Goal: Task Accomplishment & Management: Complete application form

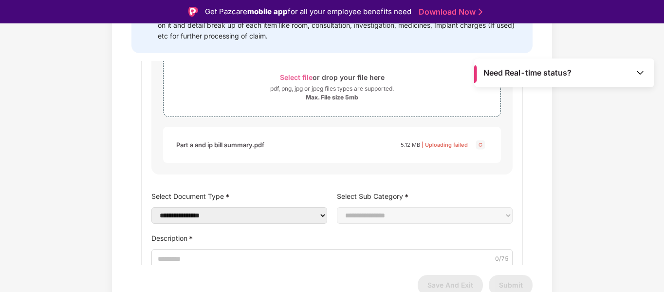
scroll to position [112, 0]
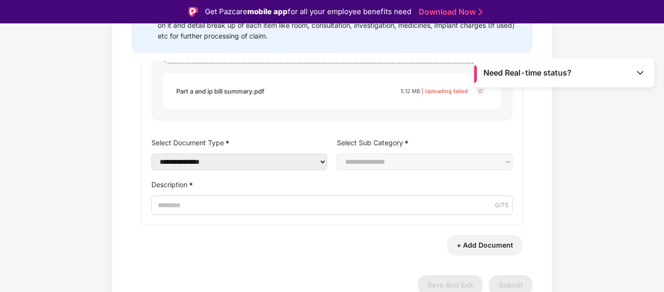
click at [475, 92] on img at bounding box center [481, 91] width 12 height 12
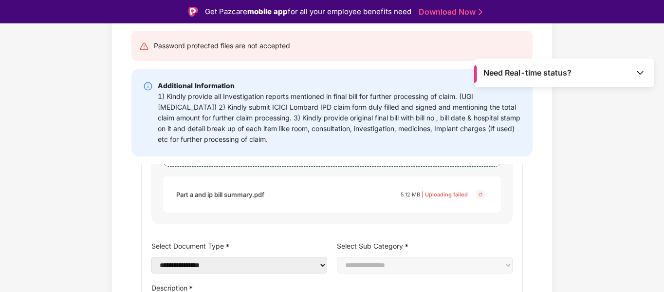
scroll to position [0, 0]
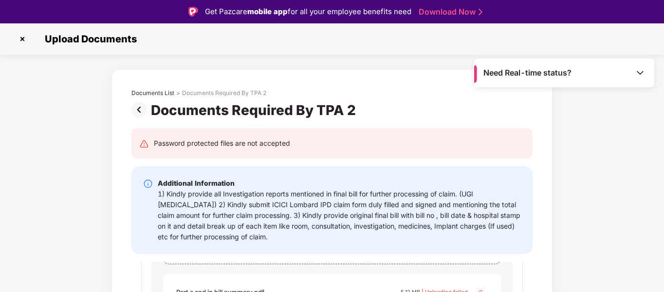
click at [643, 74] on img at bounding box center [640, 73] width 10 height 10
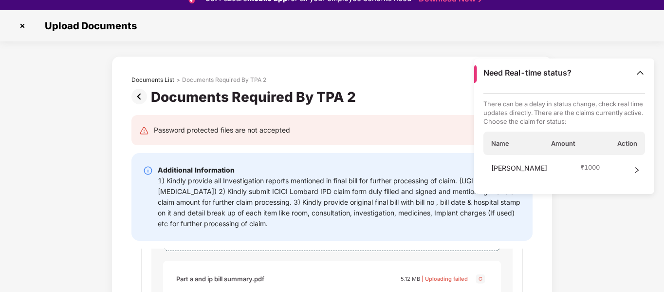
scroll to position [23, 0]
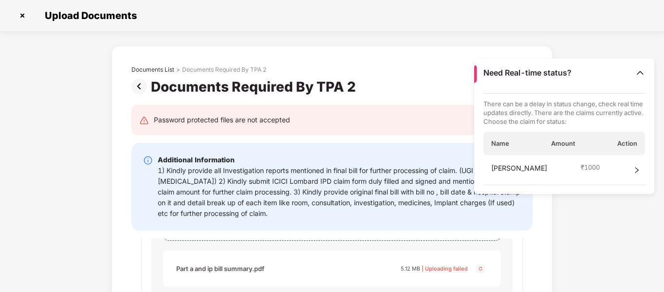
click at [641, 170] on div "Shanavi K ₹ 1000" at bounding box center [565, 170] width 162 height 30
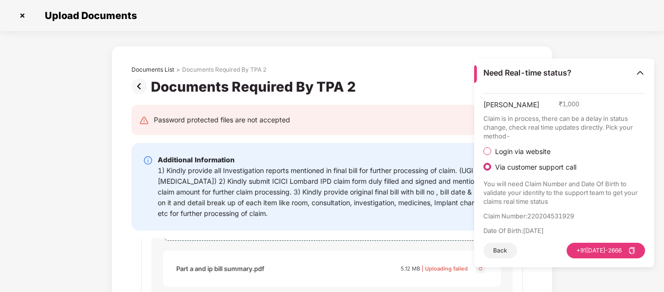
click at [641, 69] on img at bounding box center [640, 73] width 10 height 10
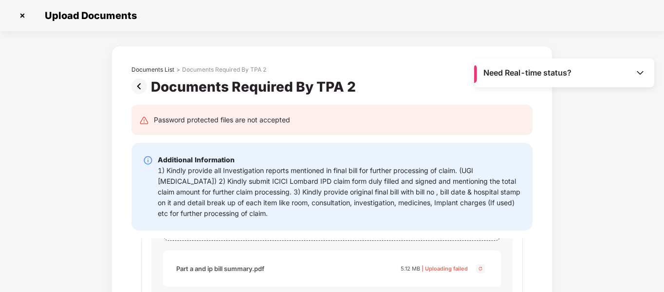
click at [142, 88] on img at bounding box center [140, 86] width 19 height 16
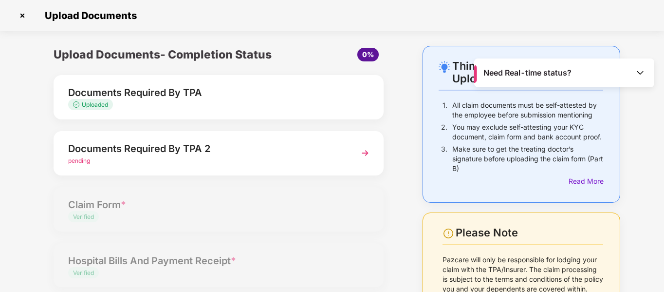
click at [641, 73] on img at bounding box center [640, 73] width 10 height 10
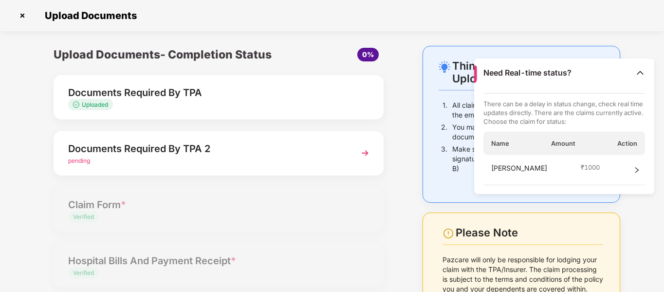
click at [640, 165] on span "right" at bounding box center [636, 170] width 7 height 15
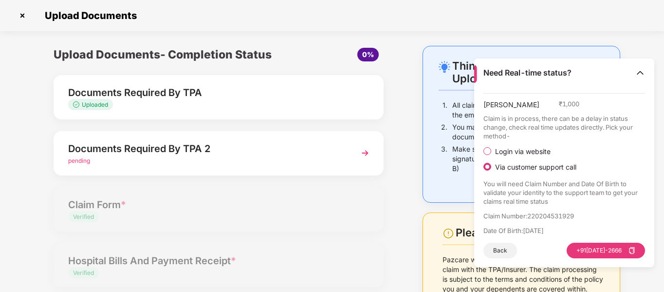
click at [635, 73] on div "Need Real-time status?" at bounding box center [564, 72] width 180 height 29
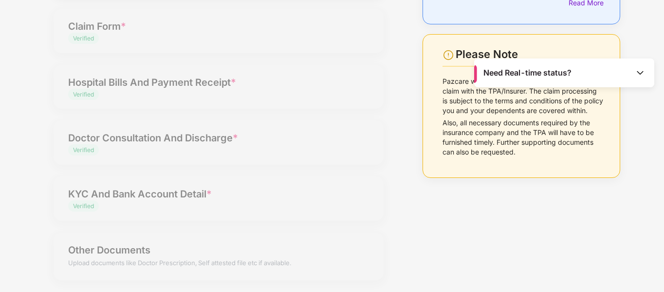
scroll to position [0, 0]
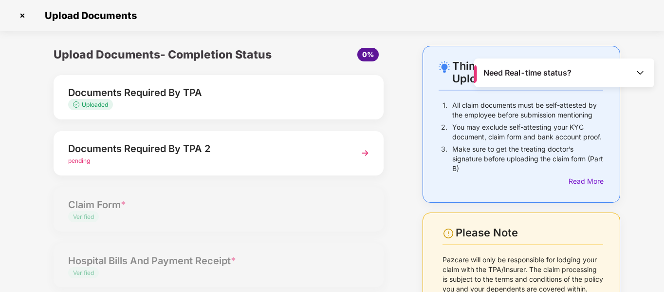
click at [25, 15] on img at bounding box center [23, 16] width 16 height 16
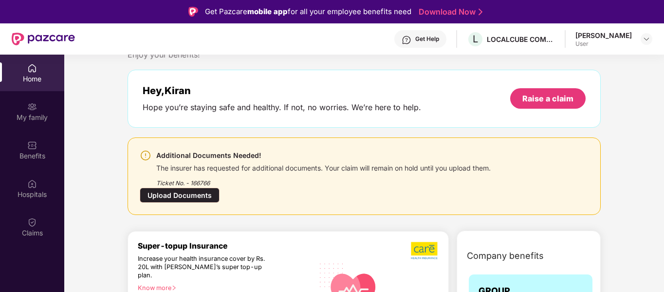
scroll to position [49, 0]
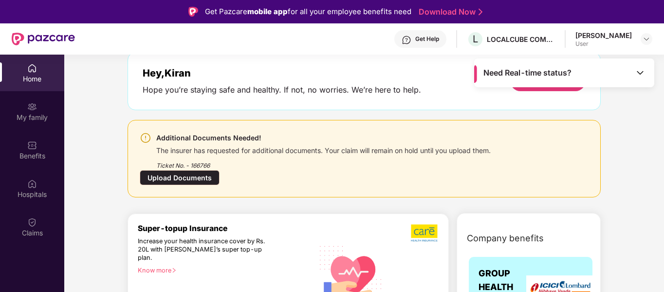
click at [195, 179] on div "Upload Documents" at bounding box center [180, 177] width 80 height 15
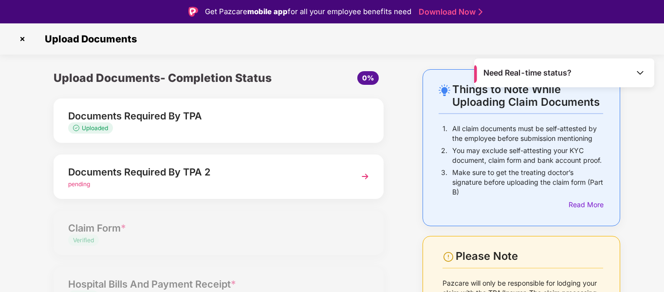
click at [365, 177] on img at bounding box center [365, 177] width 18 height 18
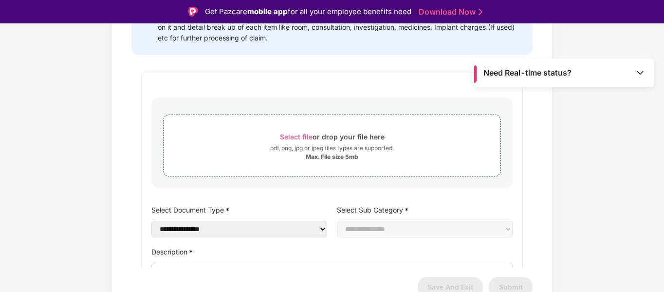
scroll to position [201, 0]
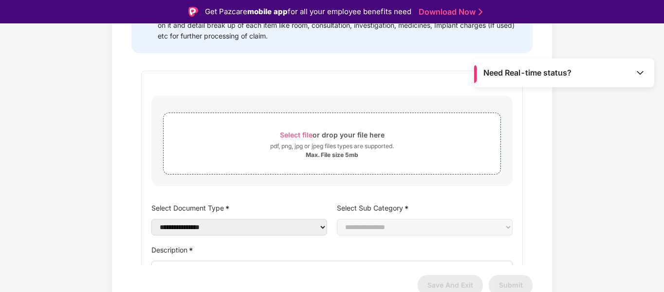
click at [625, 70] on div "Need Real-time status?" at bounding box center [564, 72] width 180 height 29
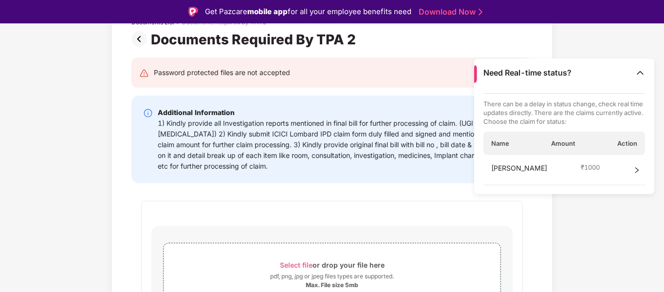
scroll to position [0, 0]
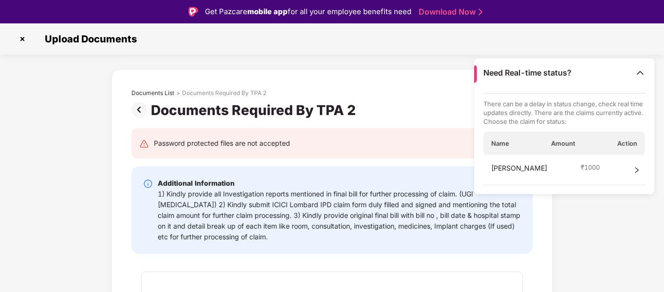
click at [640, 75] on img at bounding box center [640, 73] width 10 height 10
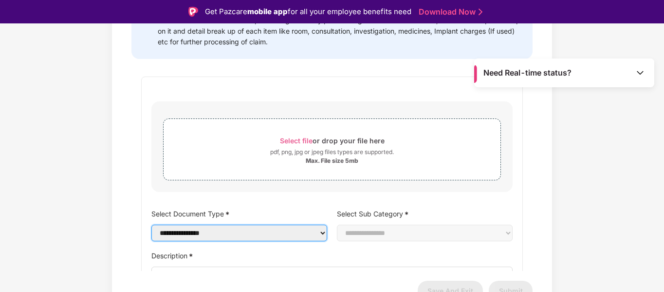
click at [256, 234] on select "**********" at bounding box center [239, 232] width 176 height 17
select select "**********"
click at [151, 236] on select "**********" at bounding box center [239, 232] width 176 height 17
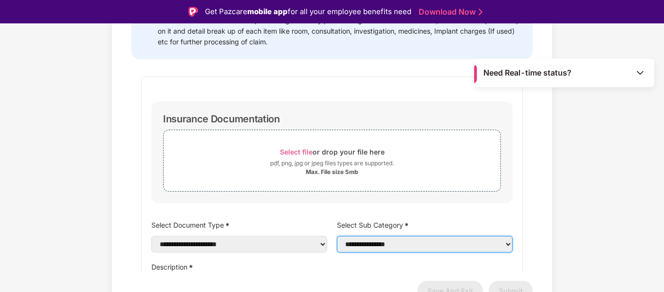
click at [373, 241] on select "**********" at bounding box center [425, 244] width 176 height 17
select select "**********"
click at [337, 249] on select "**********" at bounding box center [425, 244] width 176 height 17
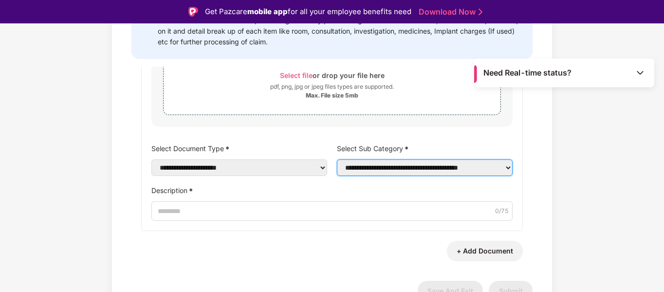
scroll to position [91, 0]
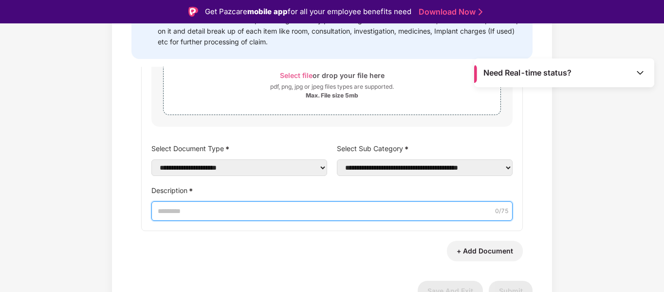
click at [309, 210] on input "Description *" at bounding box center [331, 210] width 361 height 19
type input "**********"
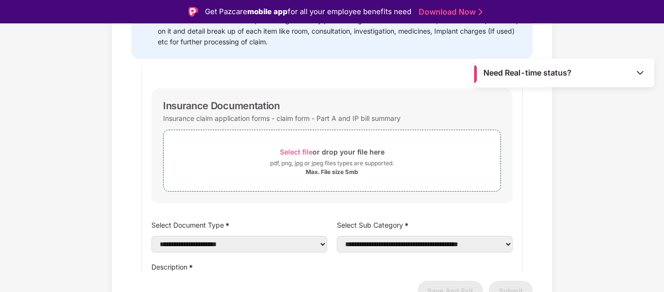
scroll to position [0, 0]
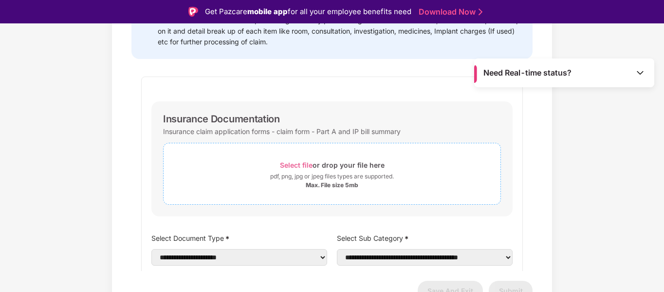
click at [323, 163] on div "Select file or drop your file here" at bounding box center [332, 164] width 105 height 13
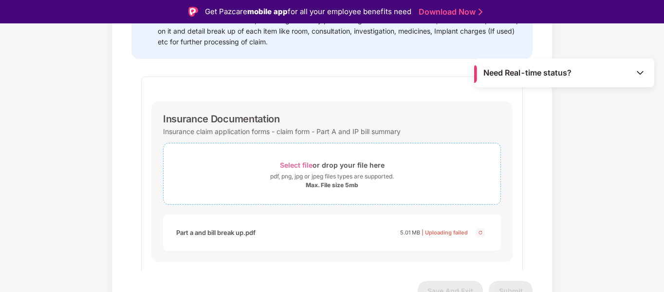
scroll to position [137, 0]
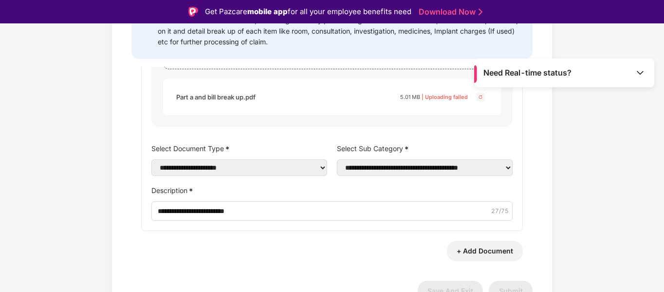
click at [477, 95] on img at bounding box center [481, 97] width 12 height 12
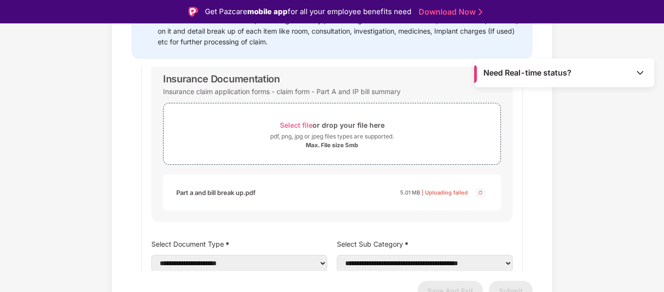
scroll to position [39, 0]
click at [479, 193] on img at bounding box center [481, 193] width 12 height 12
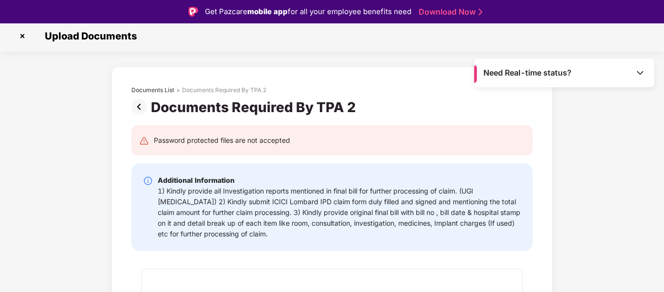
scroll to position [0, 0]
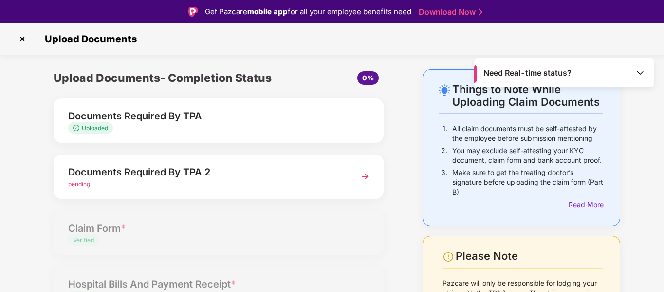
click at [368, 176] on img at bounding box center [365, 177] width 18 height 18
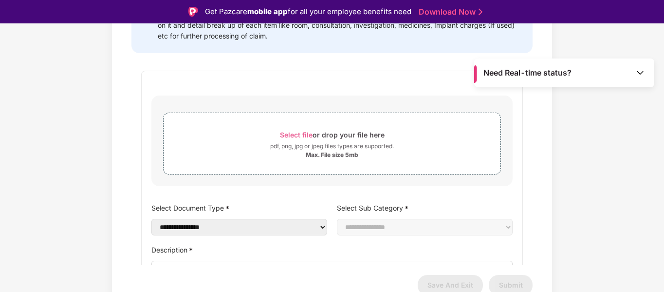
scroll to position [152, 0]
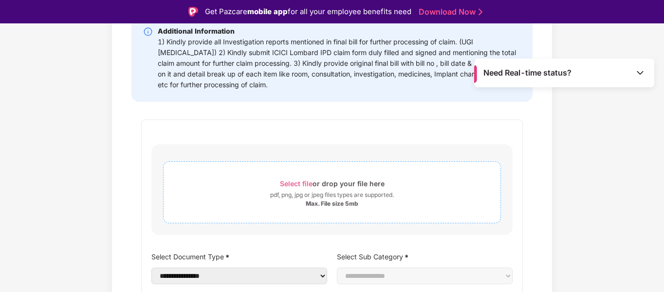
click at [295, 184] on span "Select file" at bounding box center [296, 183] width 33 height 8
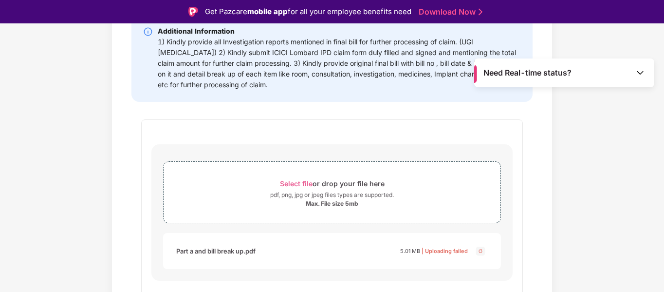
click at [476, 250] on img at bounding box center [481, 251] width 12 height 12
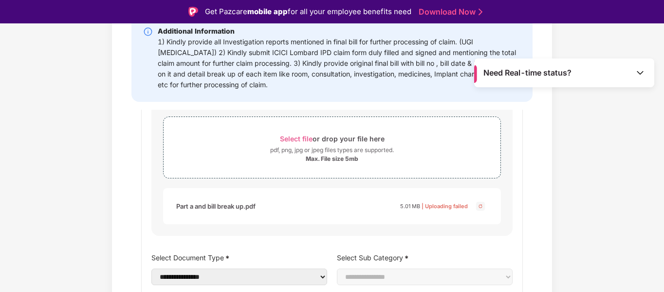
scroll to position [97, 0]
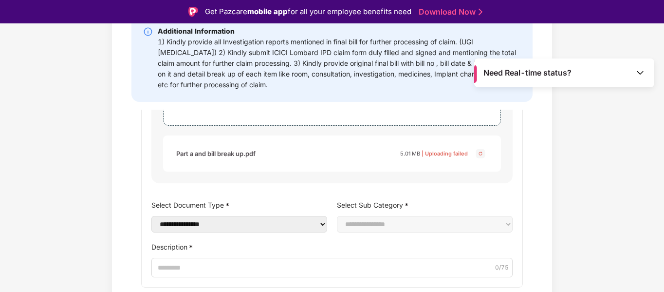
click at [479, 157] on img at bounding box center [481, 154] width 12 height 12
